Goal: Task Accomplishment & Management: Complete application form

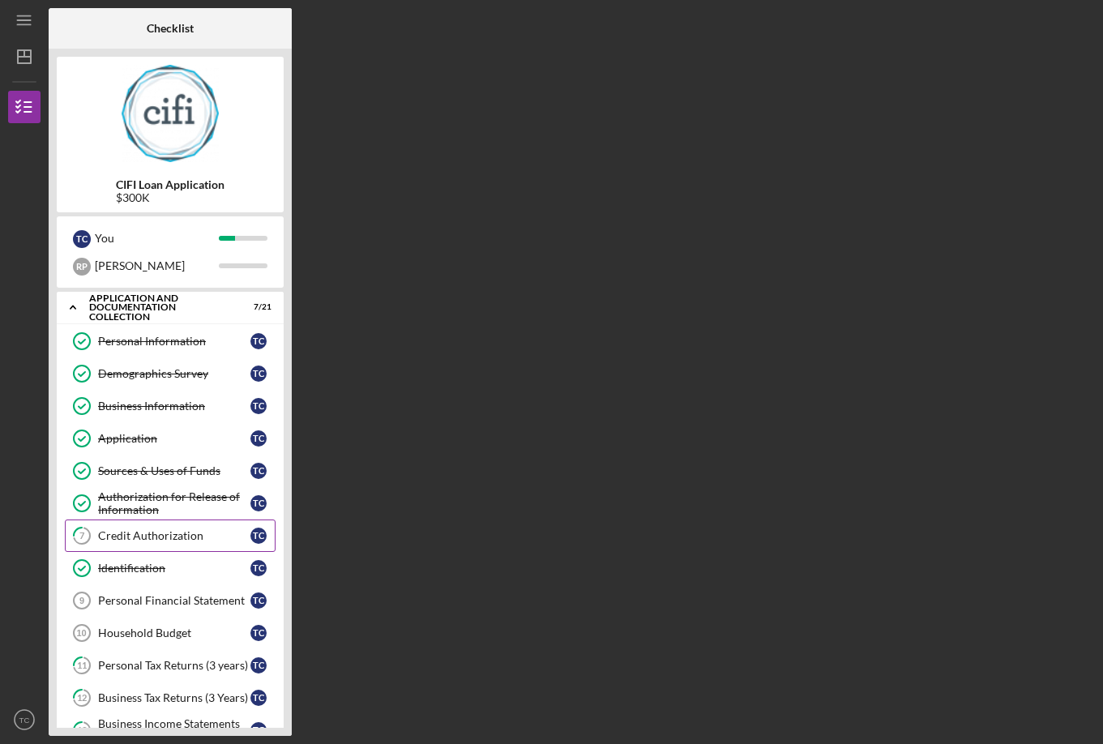
click at [148, 531] on div "Credit Authorization" at bounding box center [174, 535] width 152 height 13
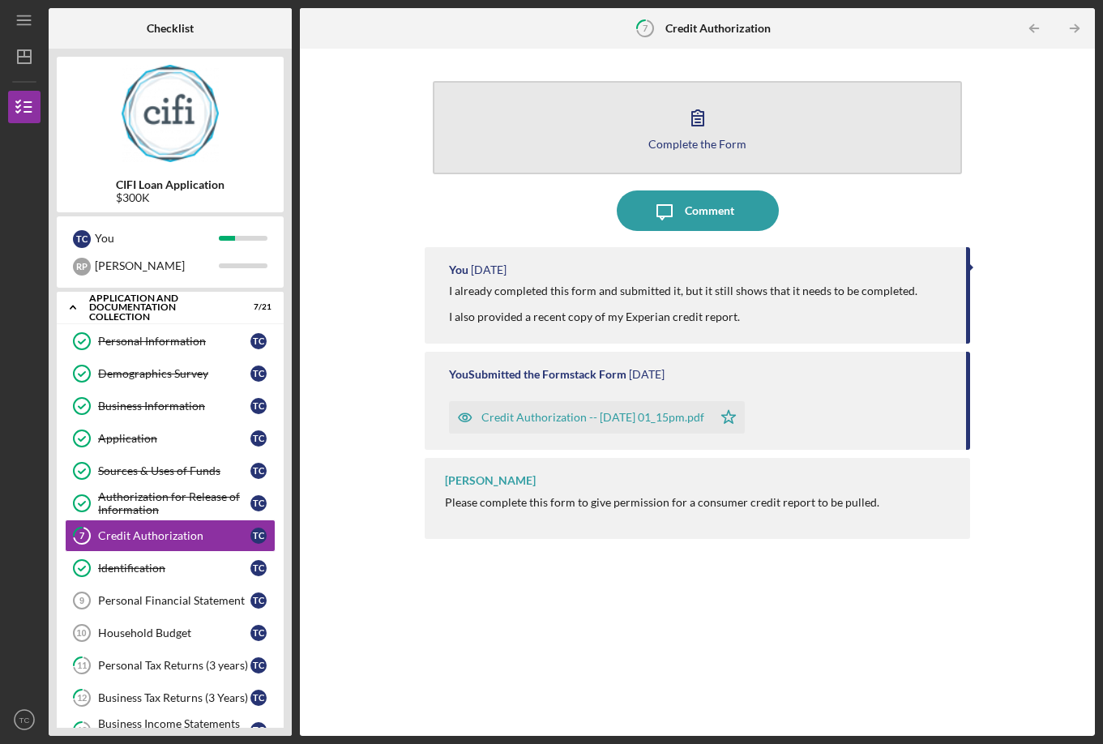
click at [708, 122] on icon "button" at bounding box center [698, 117] width 41 height 41
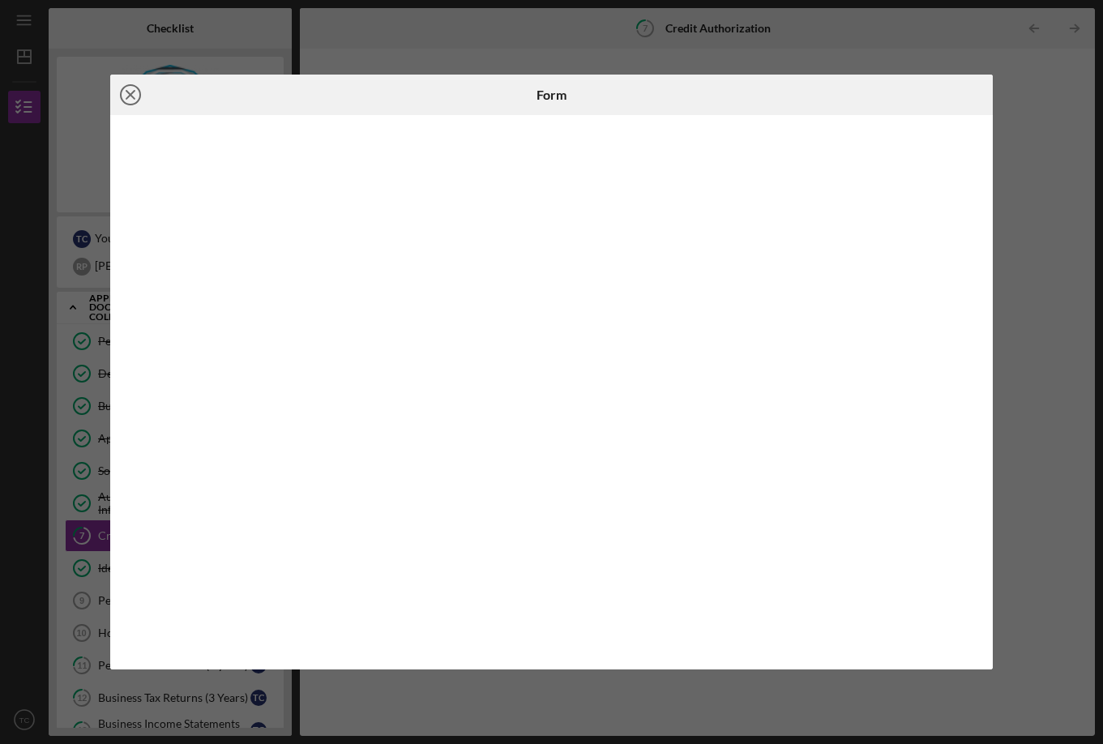
click at [119, 96] on icon "Icon/Close" at bounding box center [130, 95] width 41 height 41
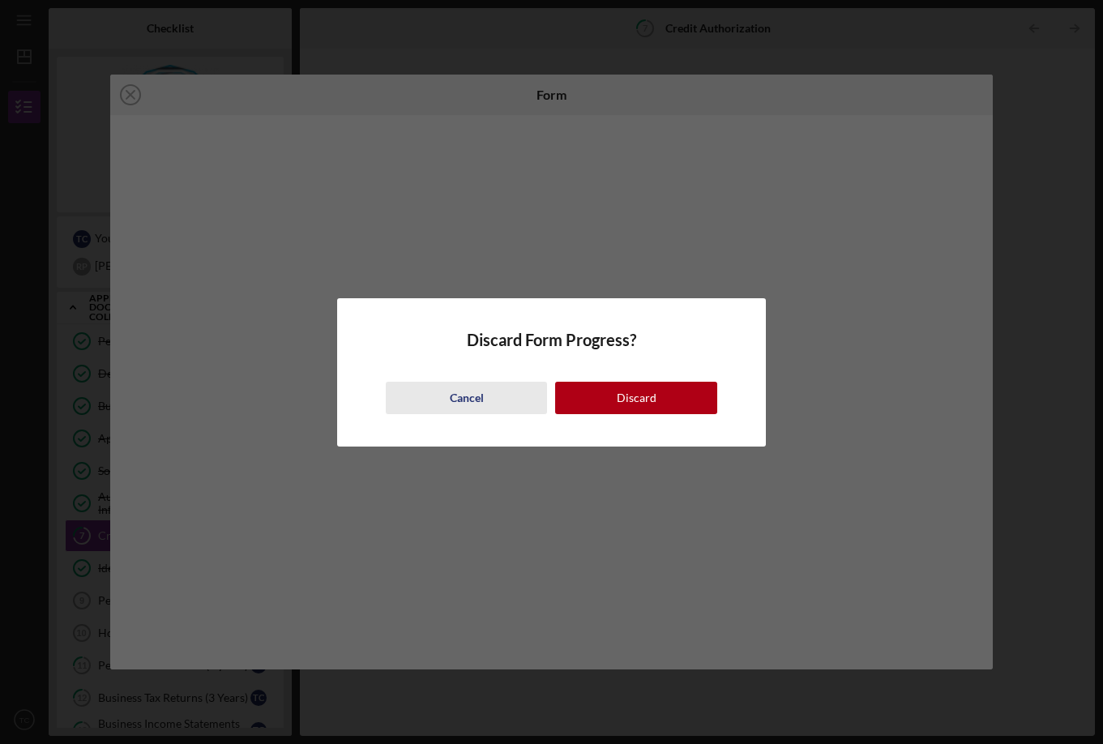
click at [474, 396] on div "Cancel" at bounding box center [467, 398] width 34 height 32
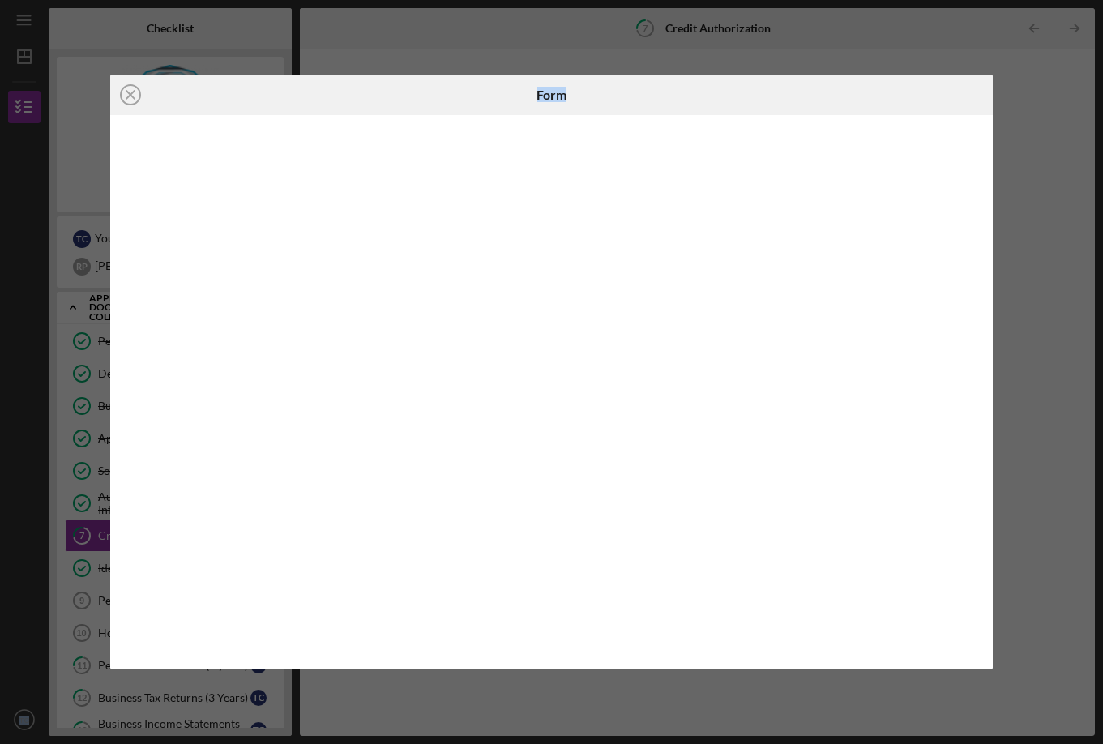
drag, startPoint x: 608, startPoint y: 86, endPoint x: 1180, endPoint y: 201, distance: 583.8
click at [1102, 201] on html "Icon/Menu 7 Credit Authorization Checklist CIFI Loan Application $300K T C You …" at bounding box center [551, 372] width 1103 height 744
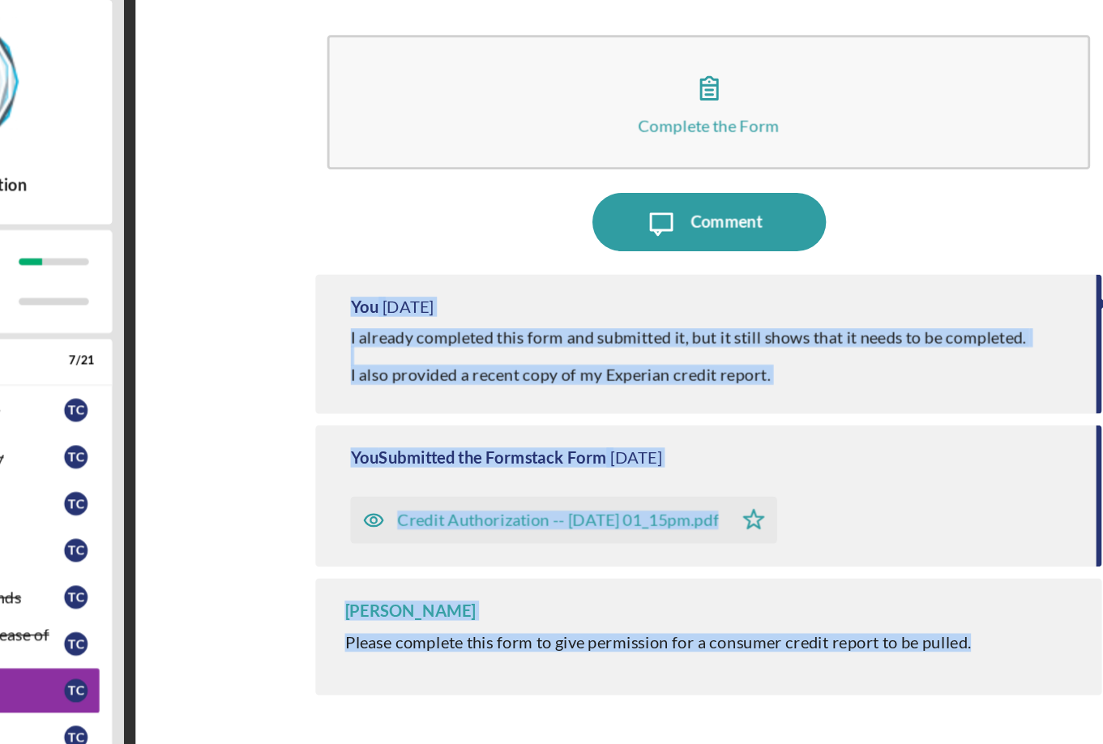
click at [876, 367] on div "You Submitted the Formstack Form [DATE] Credit Authorization -- [DATE] 01_15pm.…" at bounding box center [698, 401] width 546 height 98
click at [863, 406] on div "Credit Authorization -- [DATE] 01_15pm.pdf Icon/Star" at bounding box center [699, 413] width 501 height 41
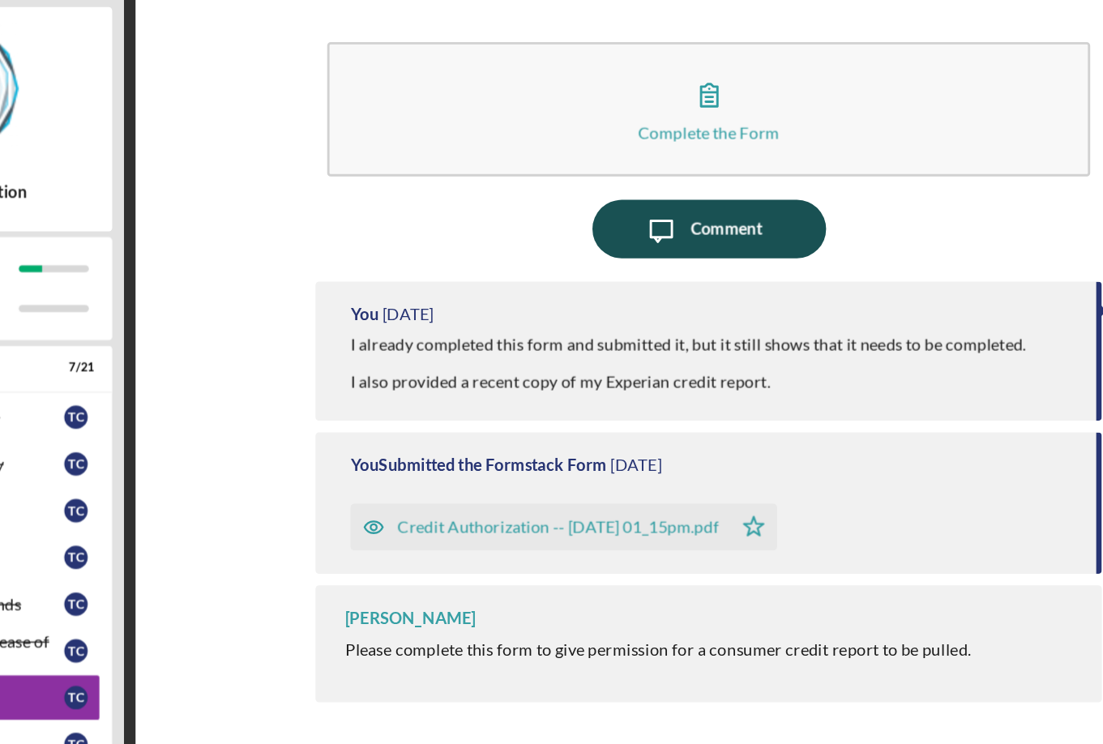
click at [698, 212] on div "Comment" at bounding box center [709, 211] width 49 height 41
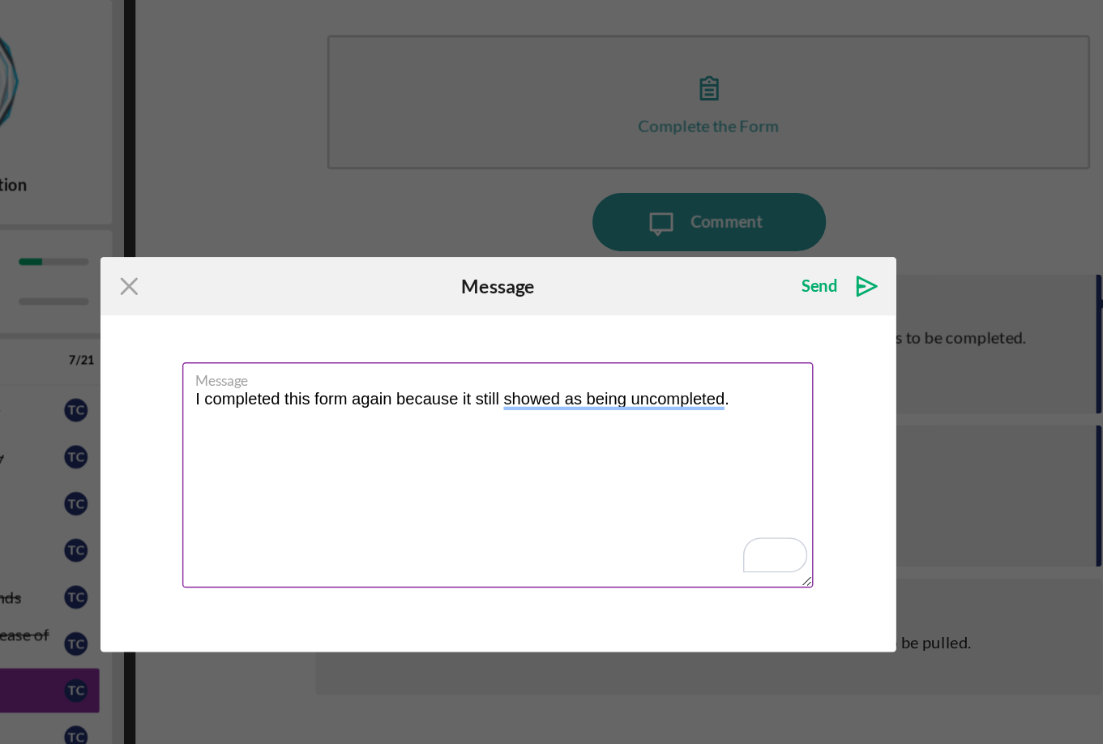
click at [635, 347] on textarea "I completed this form again because it still showed as being uncompleted." at bounding box center [551, 386] width 438 height 156
click at [610, 339] on textarea "I completed this form again because it still showed as being uncompleted." at bounding box center [551, 386] width 438 height 156
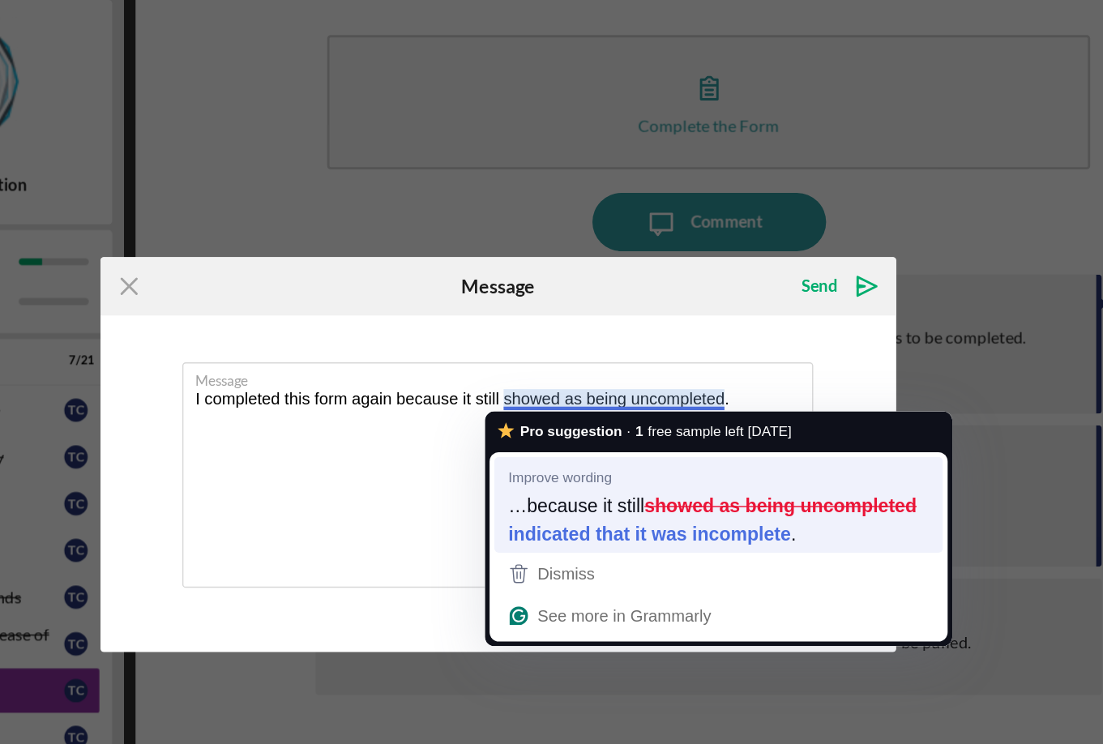
click at [696, 427] on strong "indicated that it was incomplete" at bounding box center [657, 427] width 196 height 18
click at [699, 426] on strong "indicated that it was incomplete" at bounding box center [657, 427] width 196 height 18
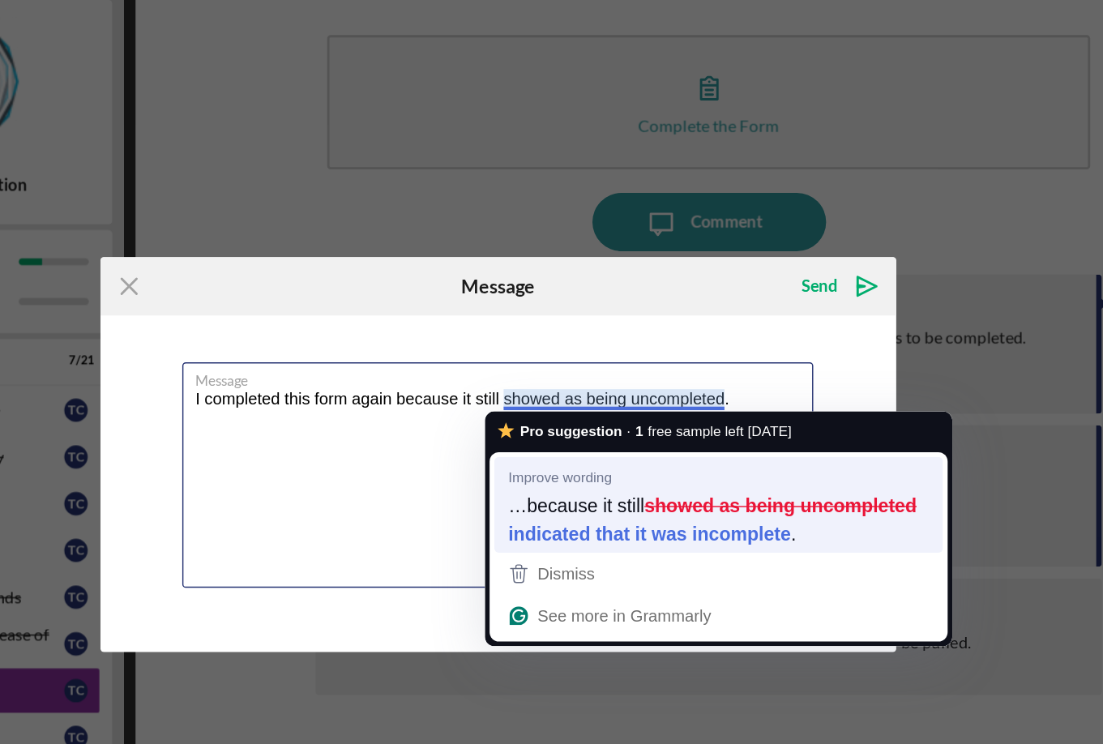
type textarea "I completed this form again because it still indicated that it was incomplete."
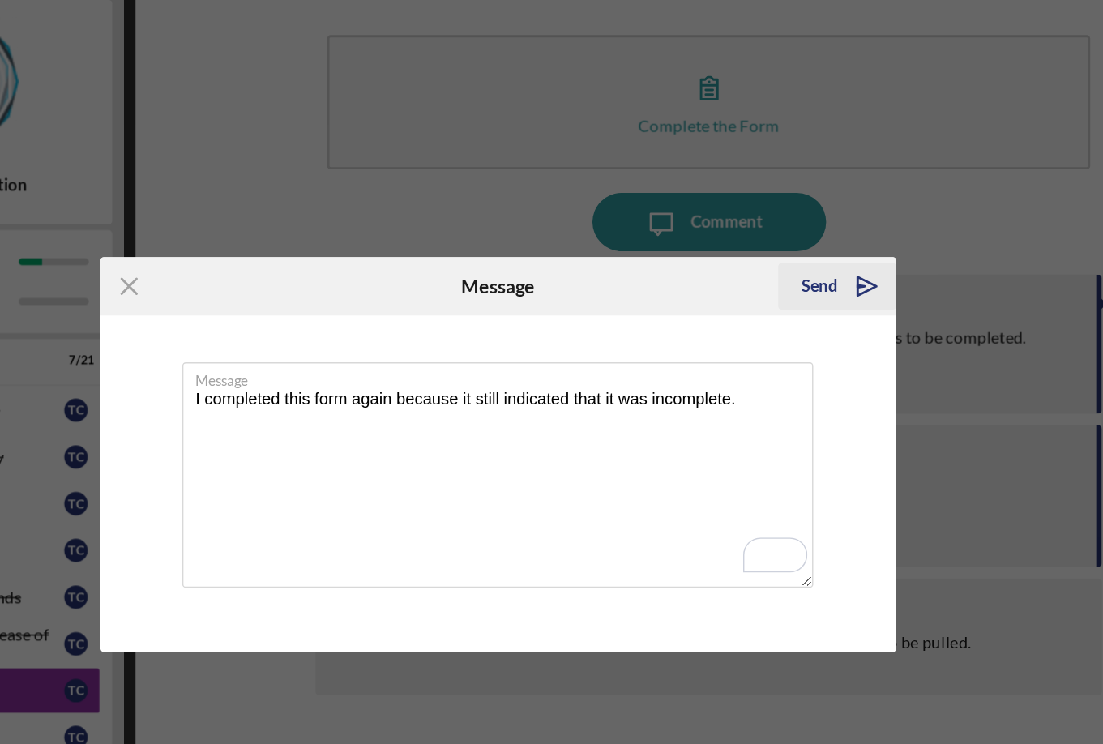
click at [803, 256] on icon "Icon/icon-invite-send" at bounding box center [807, 255] width 41 height 41
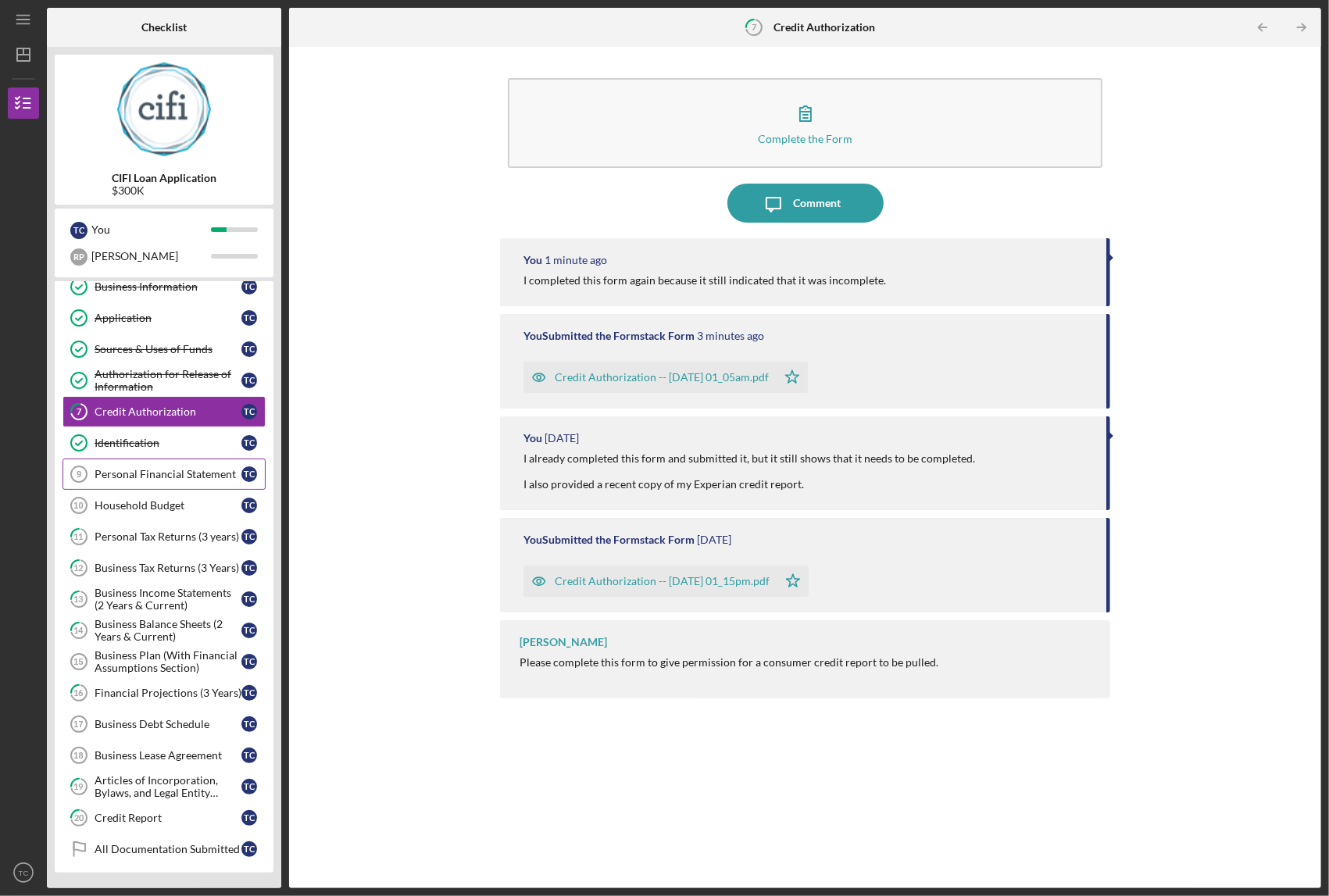
scroll to position [112, 0]
click at [134, 469] on div "Personal Financial Statement" at bounding box center [168, 474] width 146 height 13
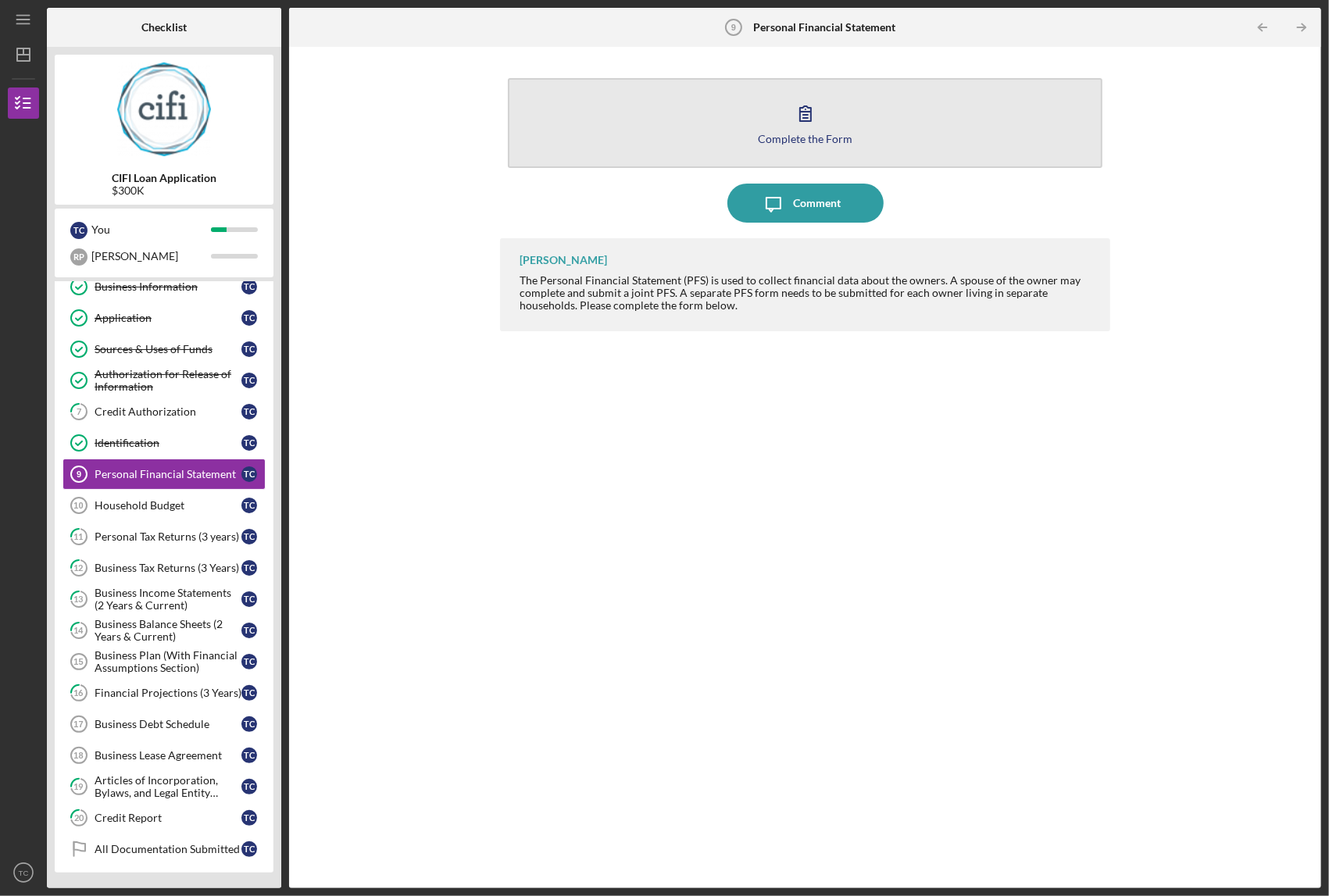
click at [811, 123] on icon "button" at bounding box center [806, 113] width 40 height 40
